Goal: Information Seeking & Learning: Learn about a topic

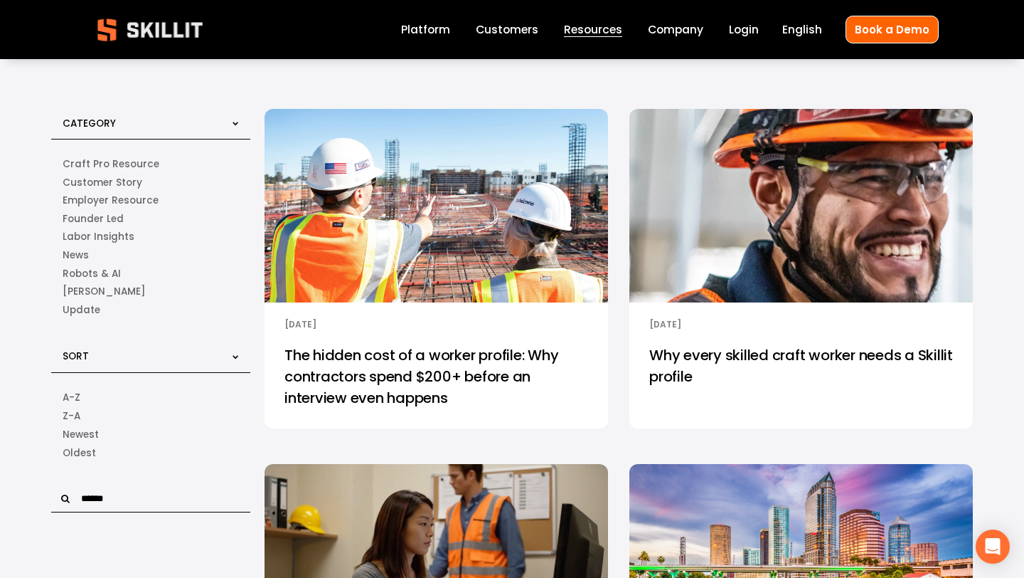
scroll to position [10, 0]
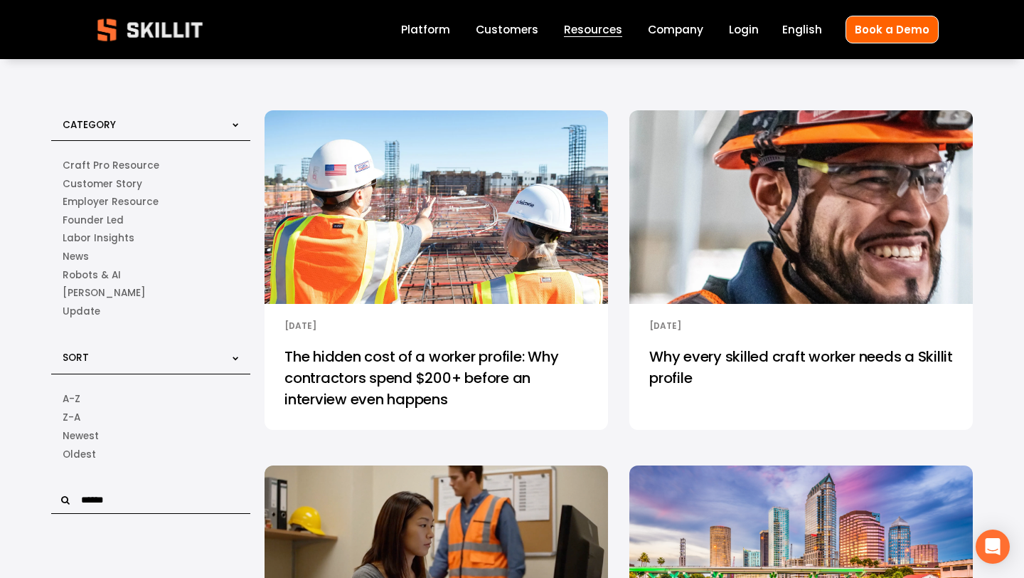
click at [516, 230] on img at bounding box center [436, 207] width 347 height 195
